Goal: Transaction & Acquisition: Purchase product/service

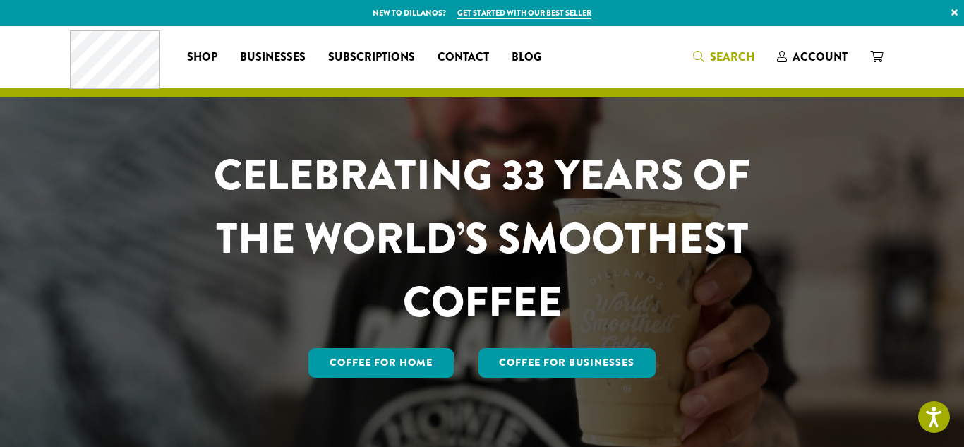
click at [729, 64] on span "Search" at bounding box center [732, 57] width 44 height 16
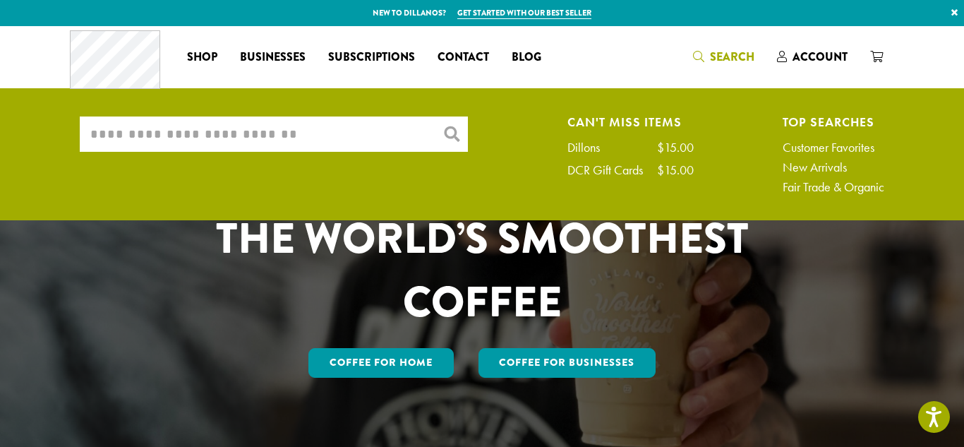
click at [410, 135] on input "What are you searching for?" at bounding box center [274, 133] width 388 height 35
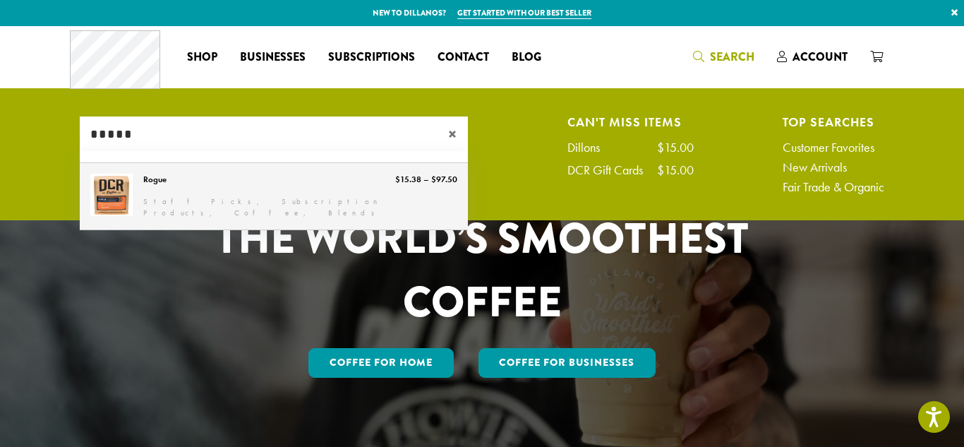
type input "*****"
click at [348, 198] on link "Rogue" at bounding box center [274, 196] width 388 height 66
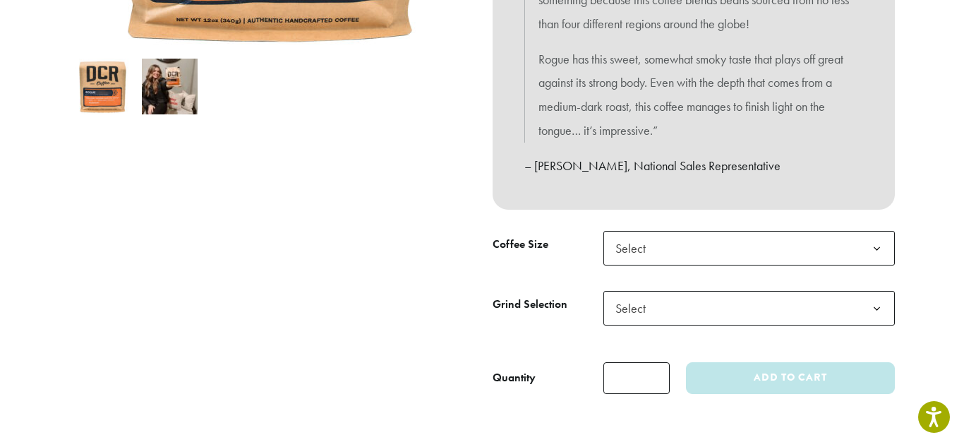
scroll to position [453, 0]
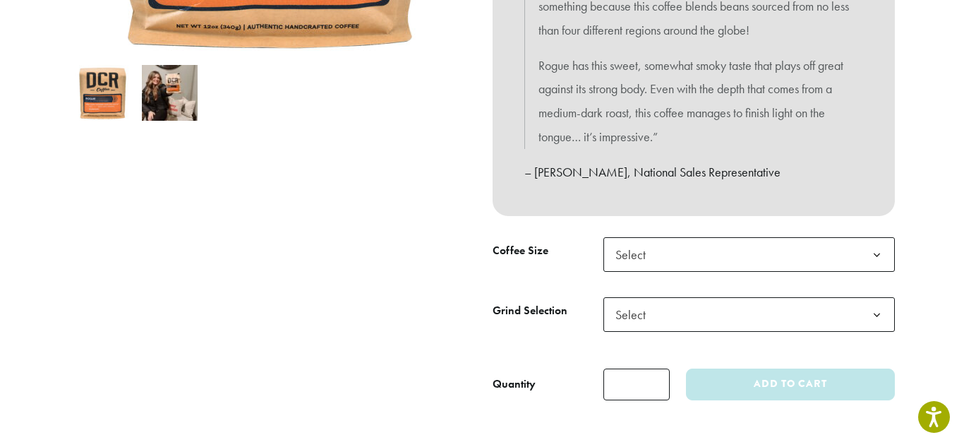
click at [878, 252] on b at bounding box center [877, 255] width 35 height 35
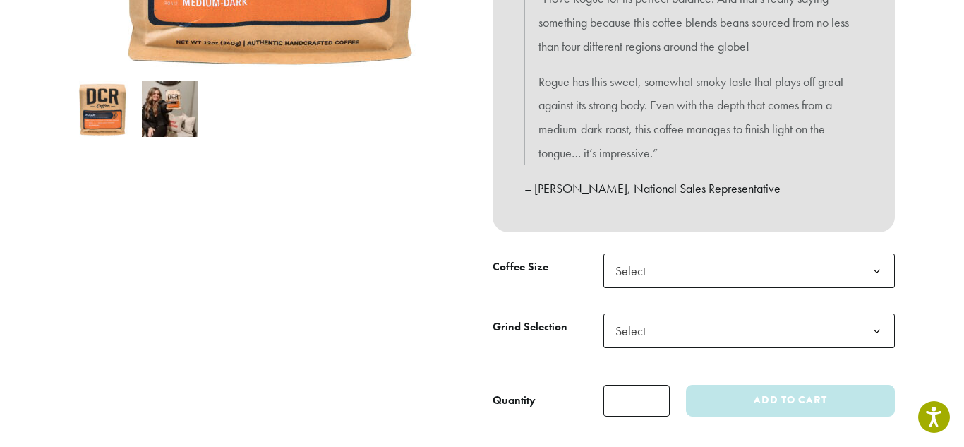
scroll to position [437, 0]
click at [873, 272] on b at bounding box center [877, 270] width 35 height 35
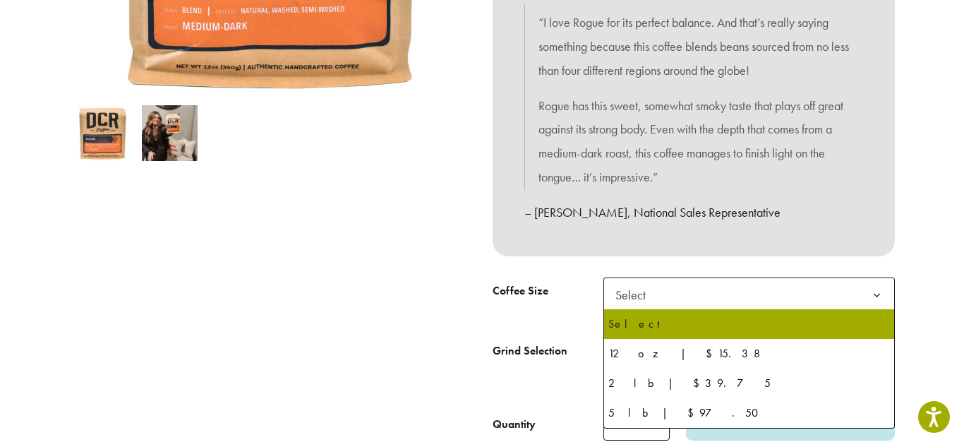
scroll to position [404, 0]
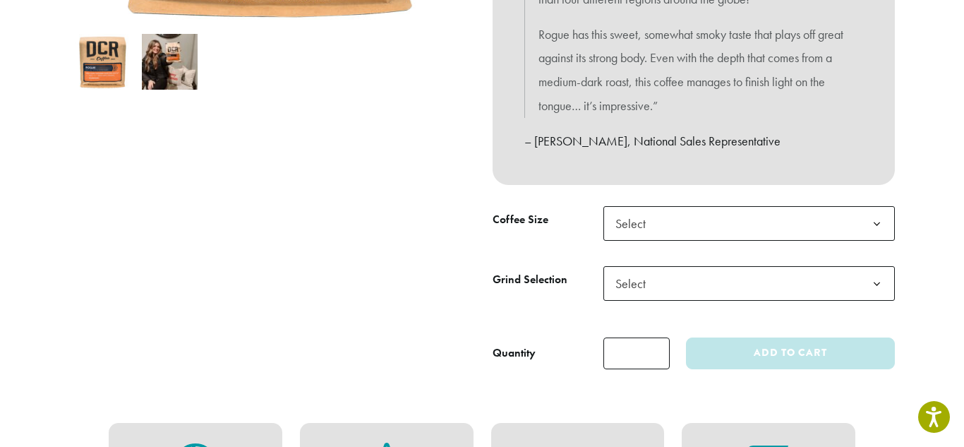
click at [964, 121] on section "**********" at bounding box center [482, 450] width 964 height 1815
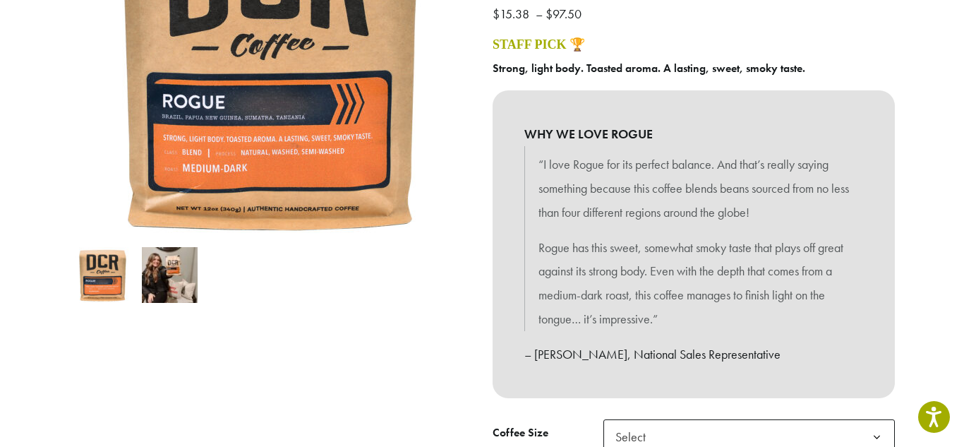
scroll to position [273, 0]
